Goal: Information Seeking & Learning: Learn about a topic

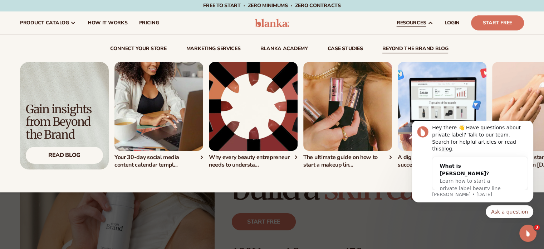
click at [418, 50] on link "beyond the brand blog" at bounding box center [415, 49] width 66 height 7
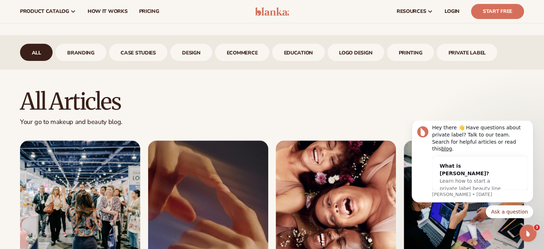
scroll to position [215, 0]
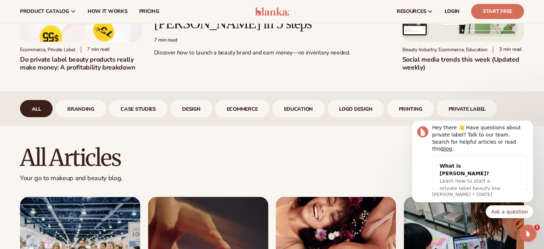
drag, startPoint x: 29, startPoint y: 148, endPoint x: 150, endPoint y: 178, distance: 124.8
copy div "All articles Your go to makeup and beauty blog."
